Goal: Transaction & Acquisition: Purchase product/service

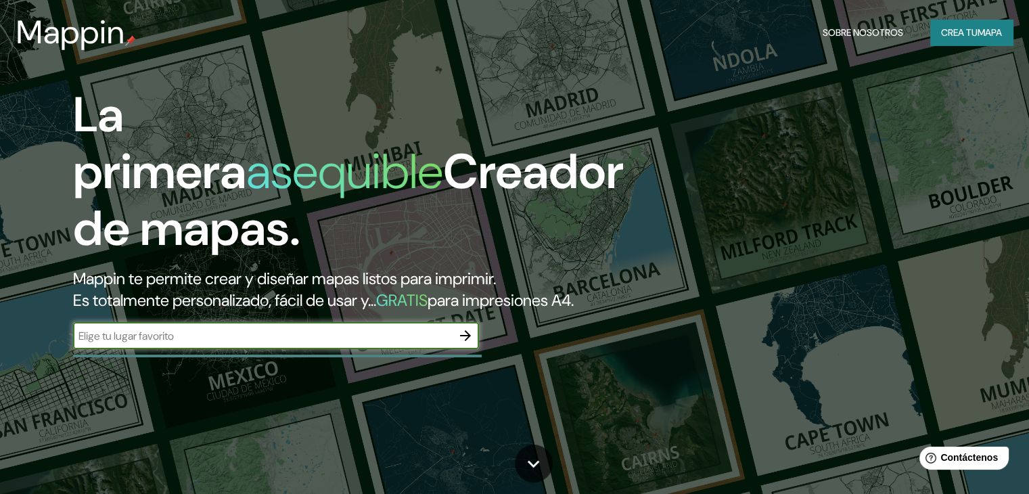
click at [383, 344] on input "text" at bounding box center [262, 336] width 379 height 16
type input "[GEOGRAPHIC_DATA][PERSON_NAME]"
click at [468, 348] on button "button" at bounding box center [465, 335] width 27 height 27
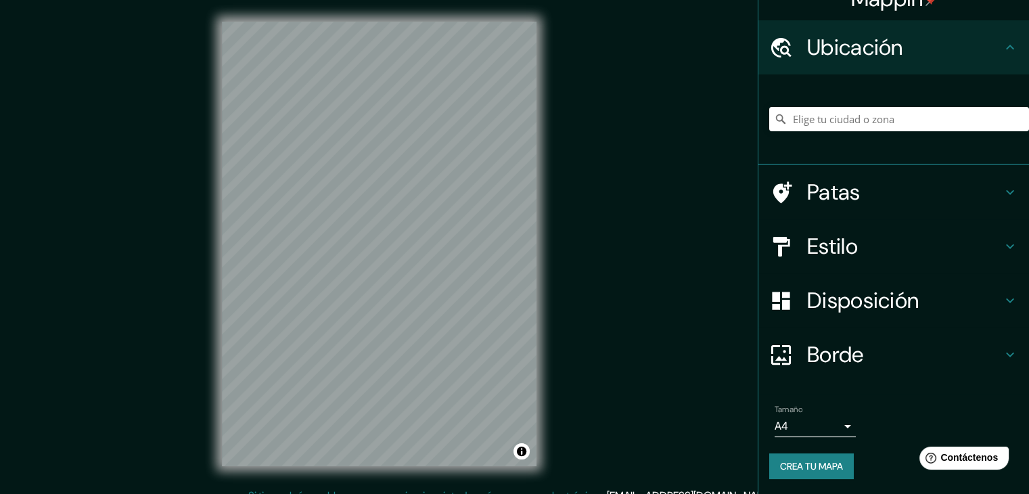
scroll to position [24, 0]
click at [931, 177] on div "Patas" at bounding box center [893, 191] width 271 height 54
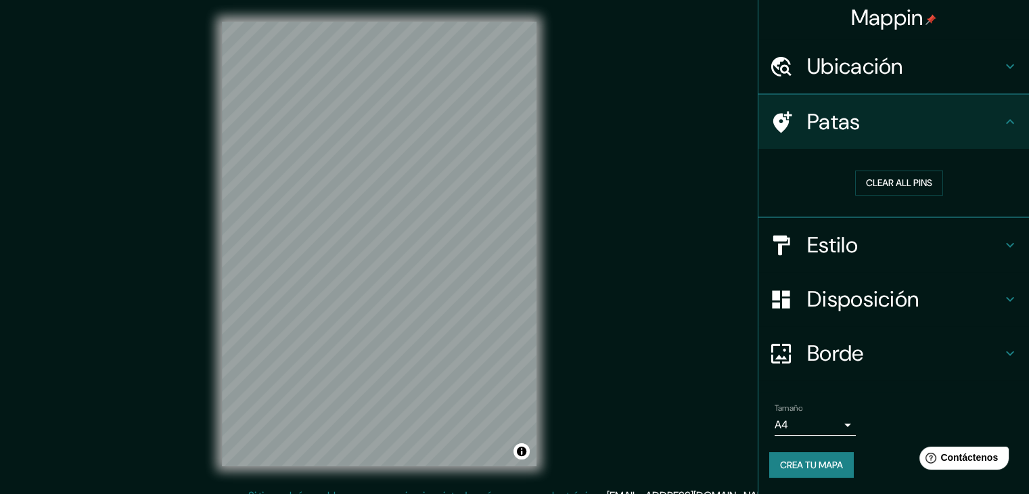
scroll to position [3, 0]
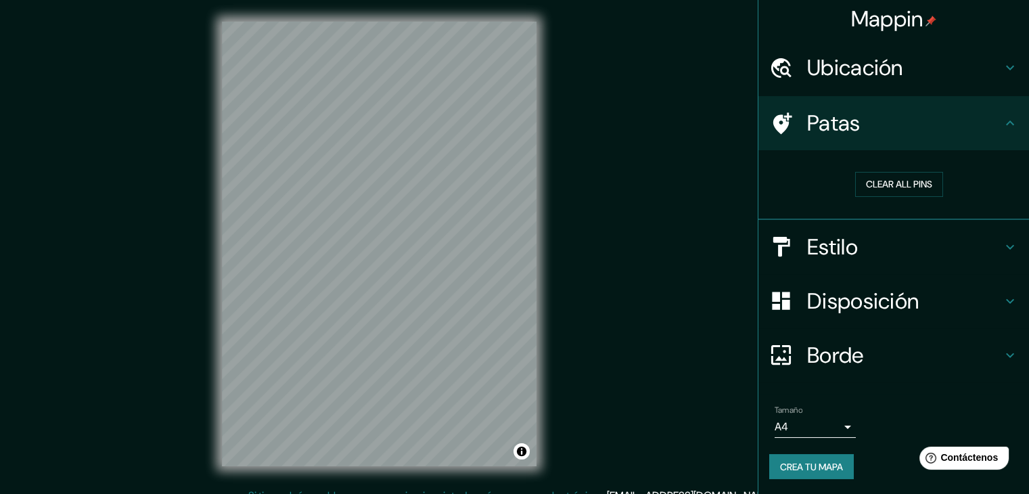
click at [851, 256] on h4 "Estilo" at bounding box center [904, 246] width 195 height 27
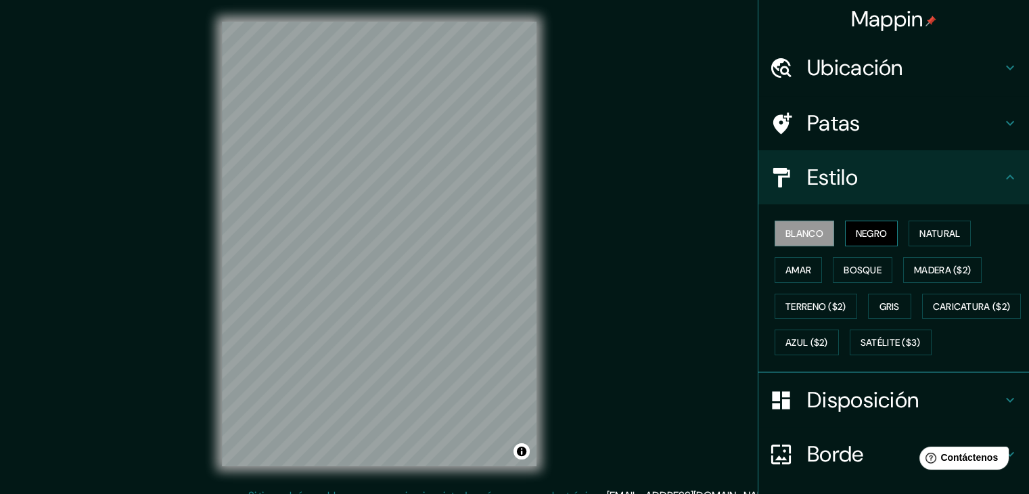
click at [872, 227] on font "Negro" at bounding box center [872, 233] width 32 height 12
click at [855, 267] on font "Bosque" at bounding box center [863, 270] width 38 height 12
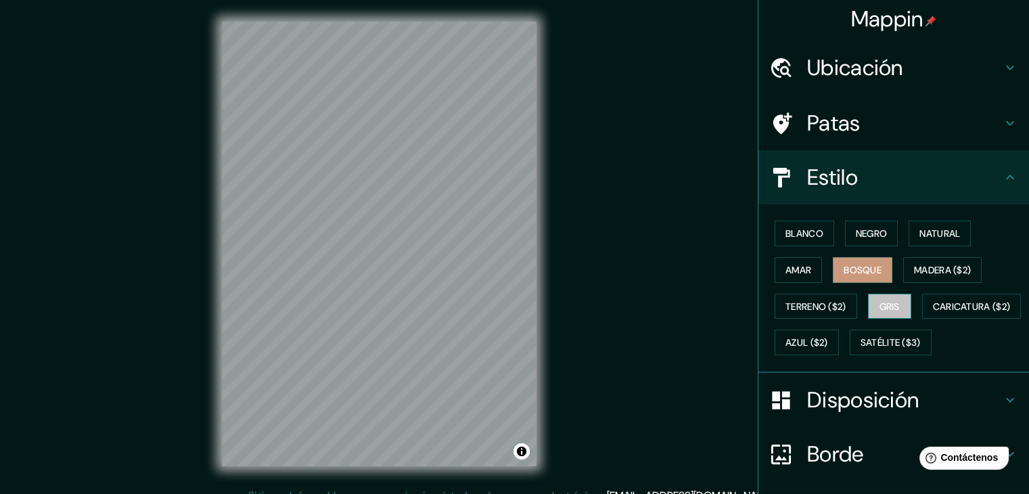
click at [892, 309] on font "Gris" at bounding box center [890, 306] width 20 height 12
click at [828, 337] on font "Azul ($2)" at bounding box center [807, 343] width 43 height 12
click at [892, 306] on font "Gris" at bounding box center [890, 306] width 20 height 12
click at [804, 231] on font "Blanco" at bounding box center [805, 233] width 38 height 12
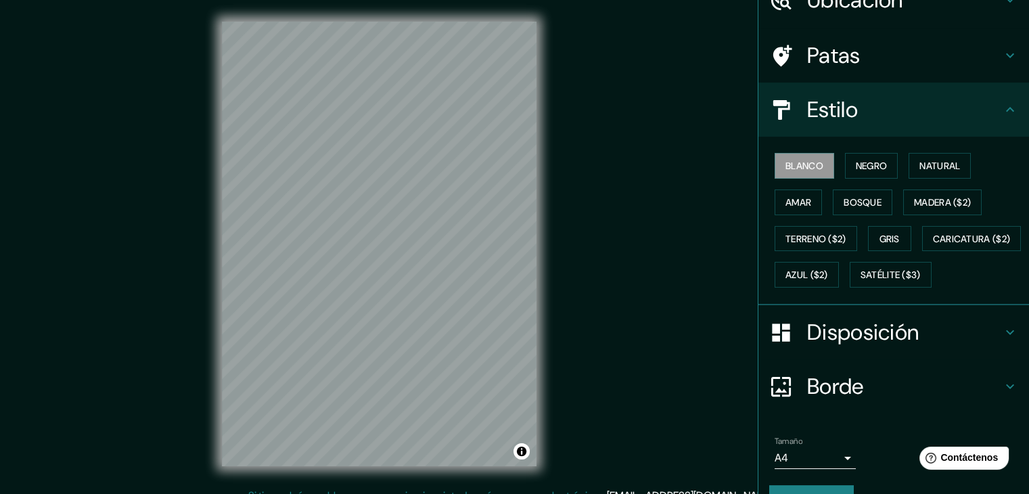
click at [884, 346] on font "Disposición" at bounding box center [863, 332] width 112 height 28
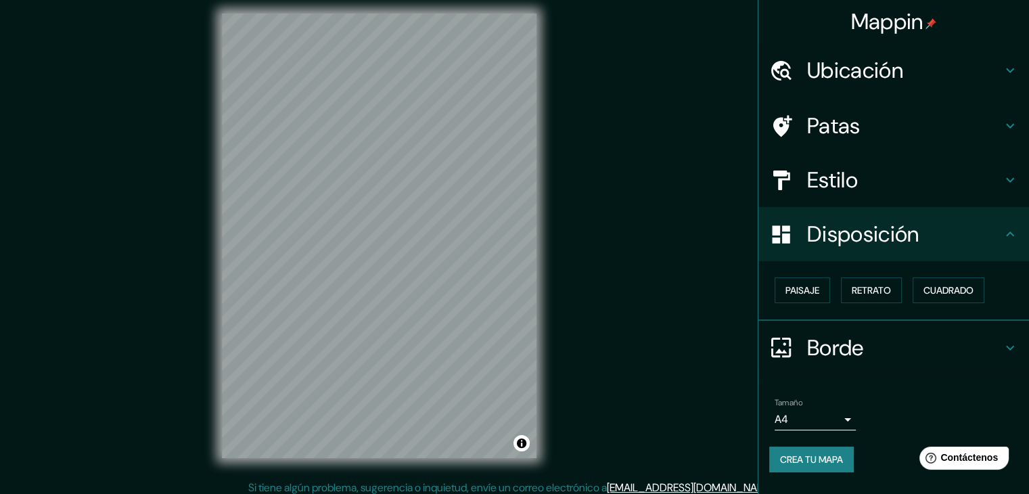
scroll to position [16, 0]
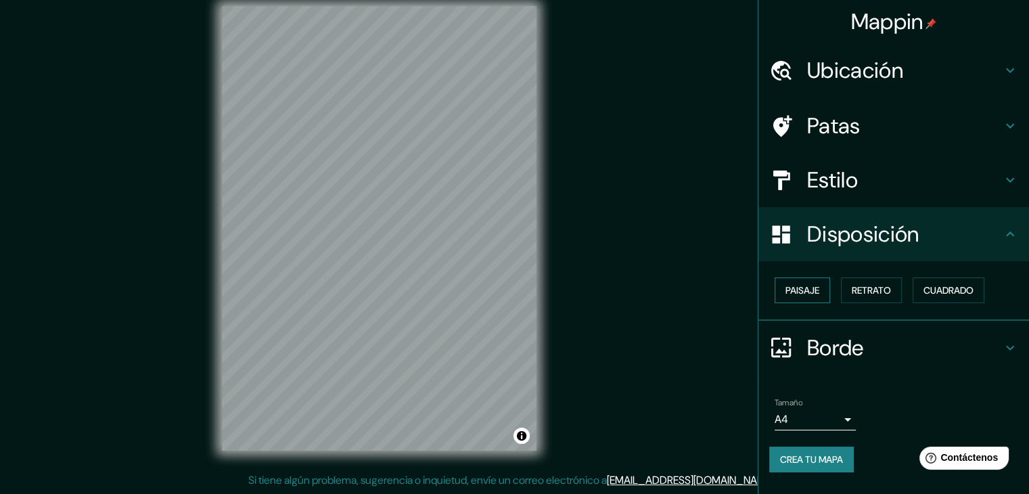
click at [825, 296] on button "Paisaje" at bounding box center [802, 290] width 55 height 26
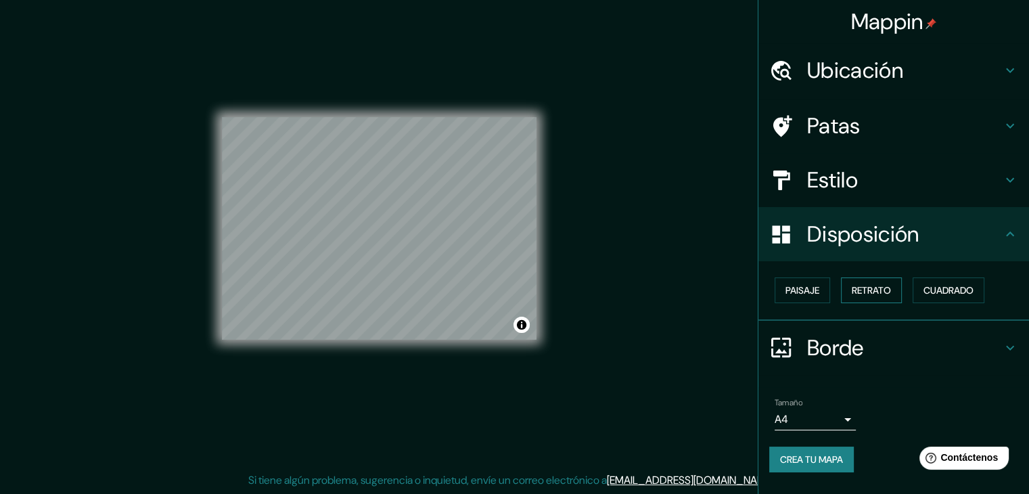
click at [870, 293] on font "Retrato" at bounding box center [871, 290] width 39 height 12
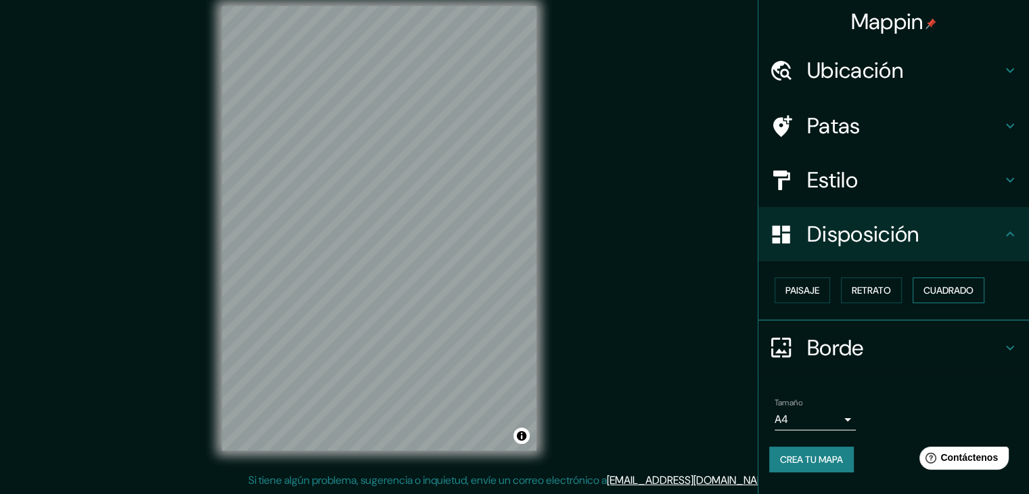
click at [963, 287] on font "Cuadrado" at bounding box center [949, 290] width 50 height 12
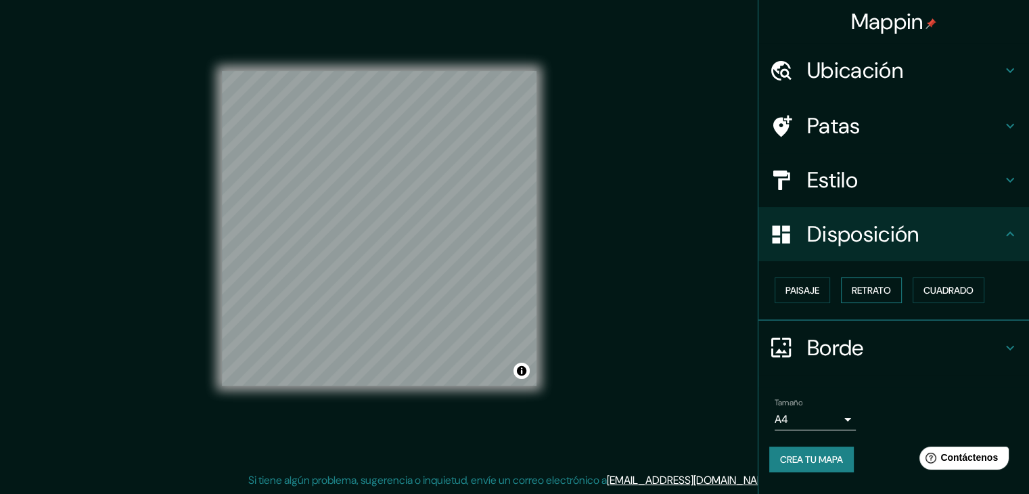
click at [899, 288] on button "Retrato" at bounding box center [871, 290] width 61 height 26
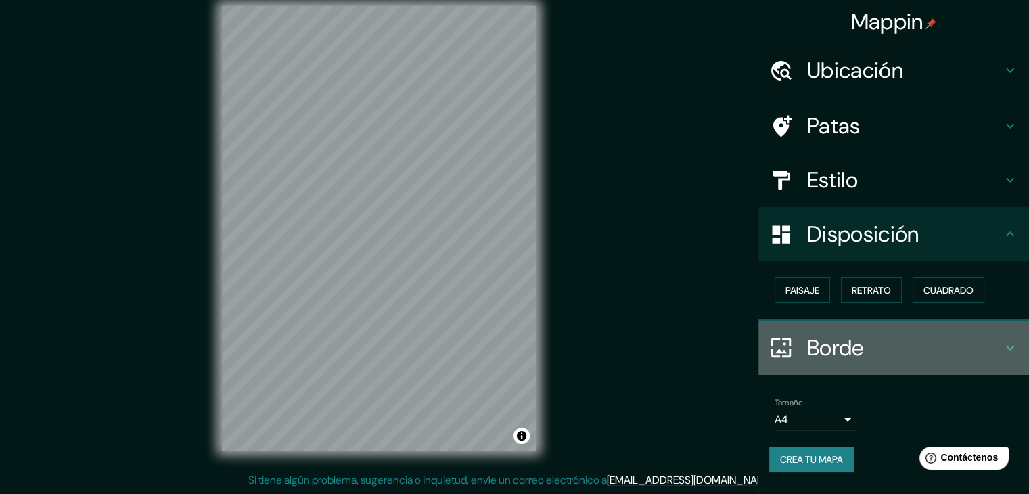
click at [818, 338] on font "Borde" at bounding box center [835, 348] width 57 height 28
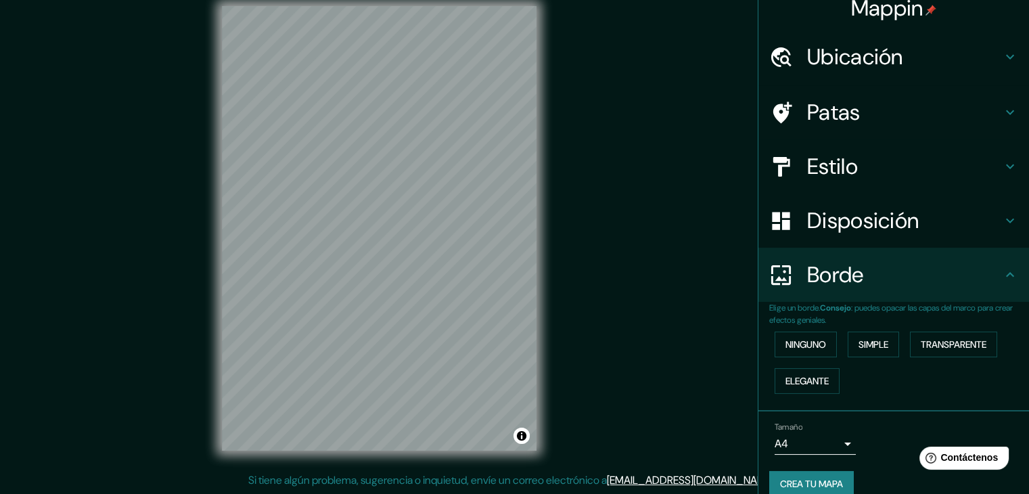
scroll to position [30, 0]
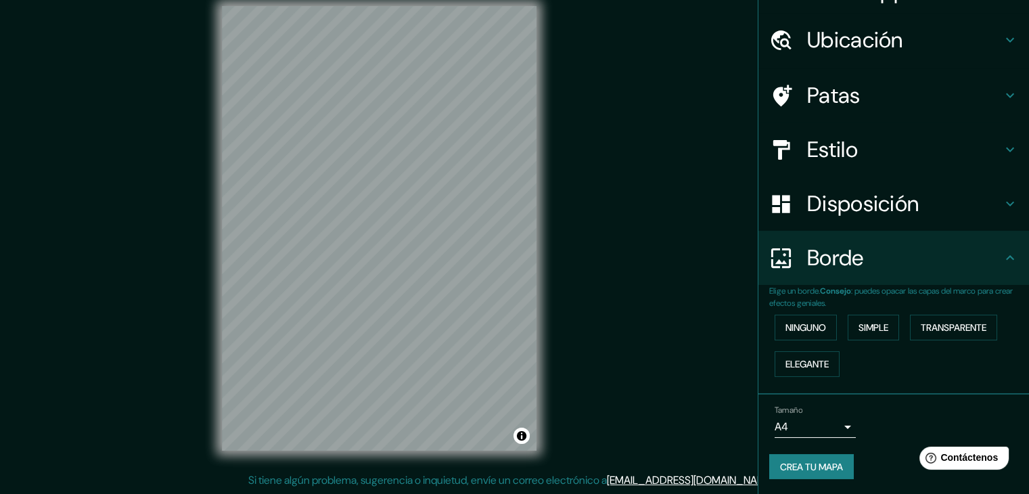
click at [864, 85] on h4 "Patas" at bounding box center [904, 95] width 195 height 27
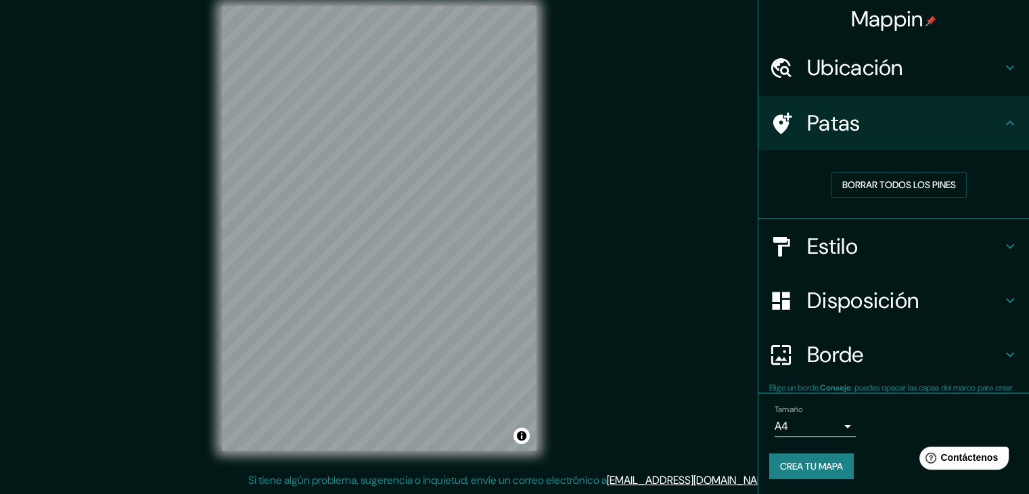
scroll to position [3, 0]
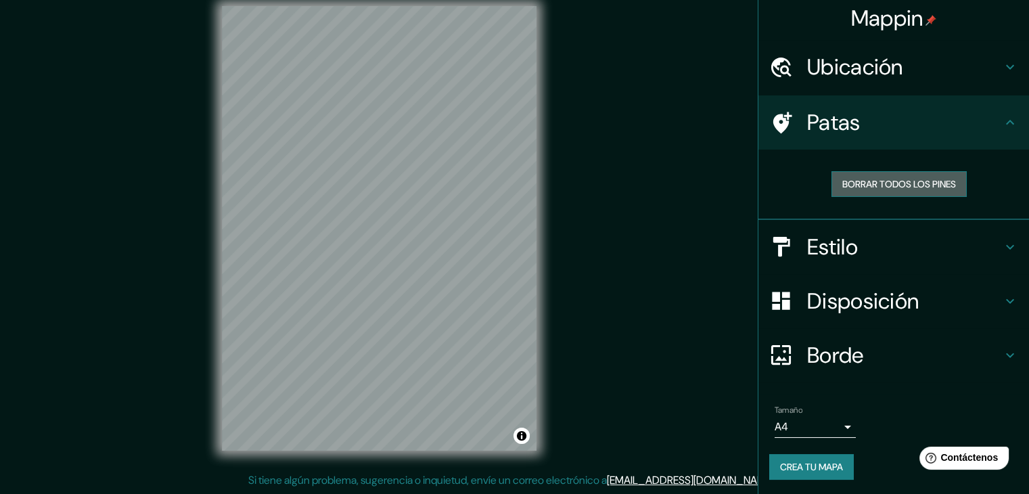
click at [890, 183] on font "Borrar todos los pines" at bounding box center [899, 184] width 114 height 12
click at [936, 59] on h4 "Ubicación" at bounding box center [904, 66] width 195 height 27
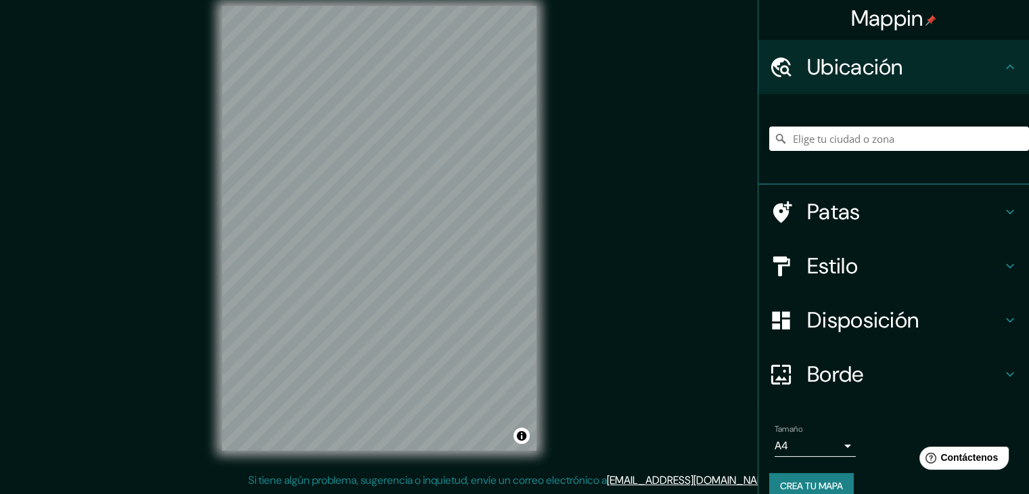
click at [848, 257] on font "Estilo" at bounding box center [832, 266] width 51 height 28
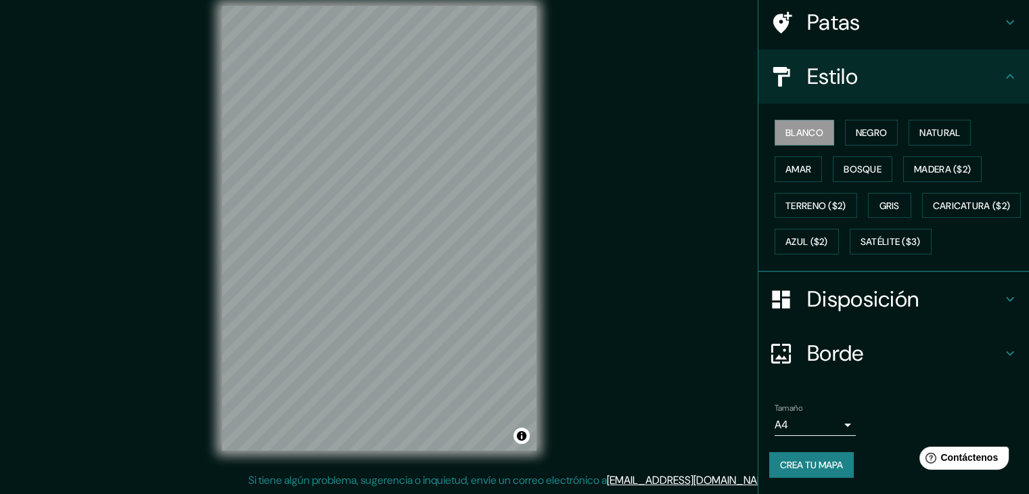
click at [881, 304] on font "Disposición" at bounding box center [863, 299] width 112 height 28
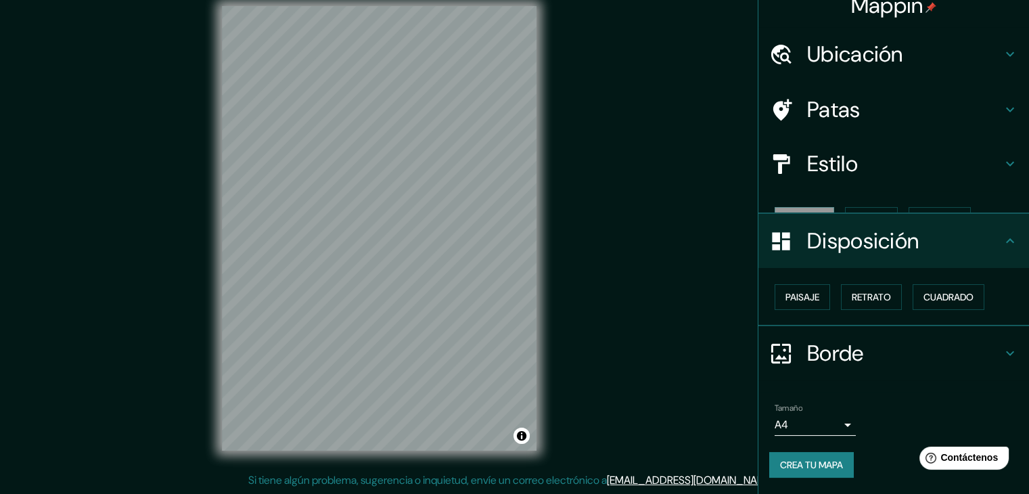
scroll to position [0, 0]
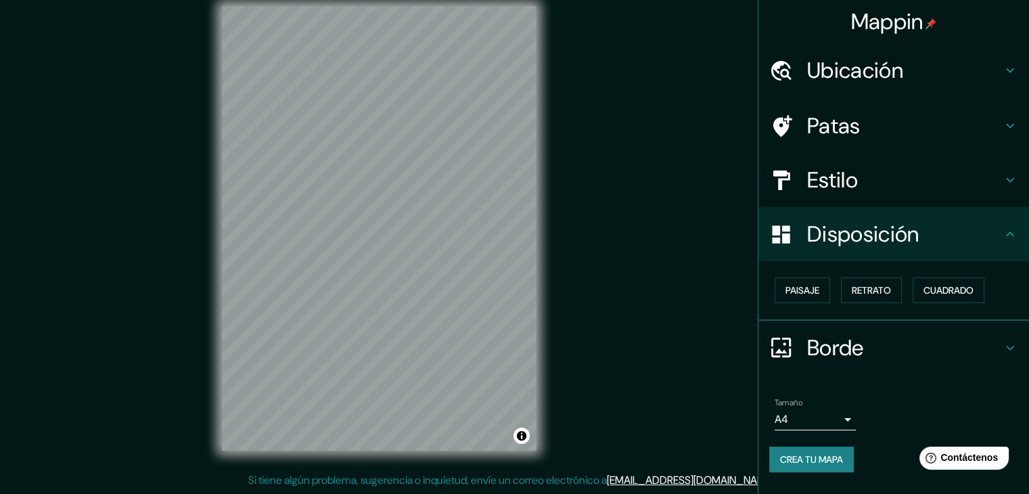
click at [843, 416] on body "Mappin Ubicación Patas Estilo Disposición Paisaje Retrato Cuadrado Borde Elige …" at bounding box center [514, 231] width 1029 height 494
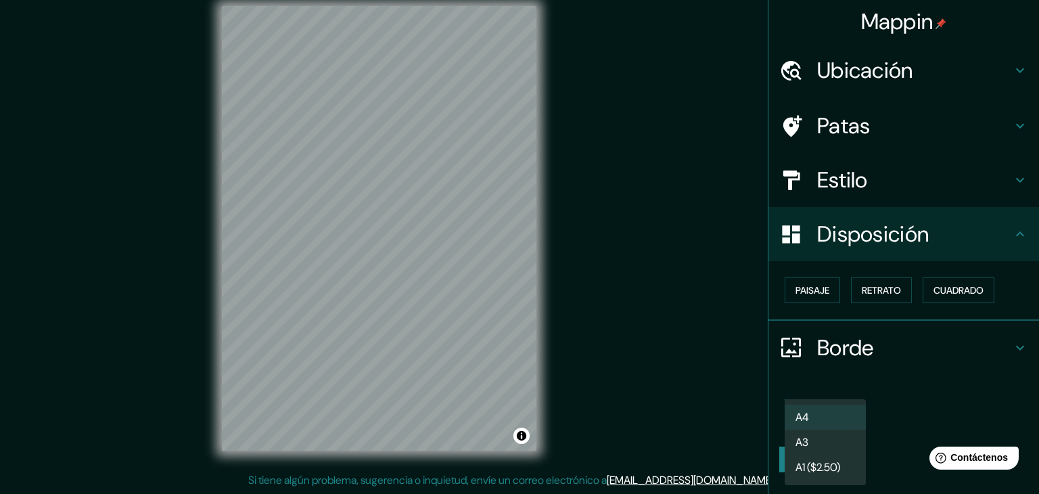
click at [915, 412] on div at bounding box center [519, 247] width 1039 height 494
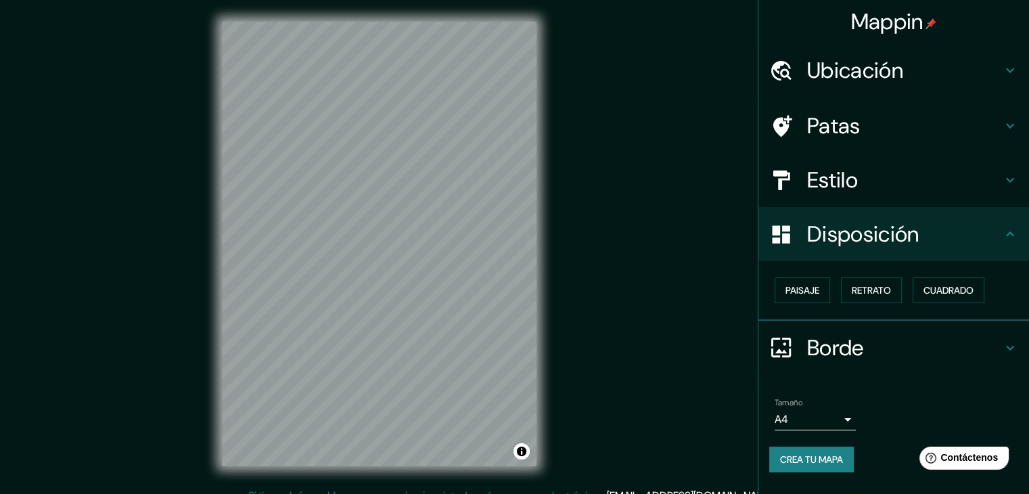
click at [661, 135] on div "Mappin Ubicación Patas Estilo Disposición Paisaje Retrato Cuadrado Borde Elige …" at bounding box center [514, 254] width 1029 height 509
